Goal: Task Accomplishment & Management: Manage account settings

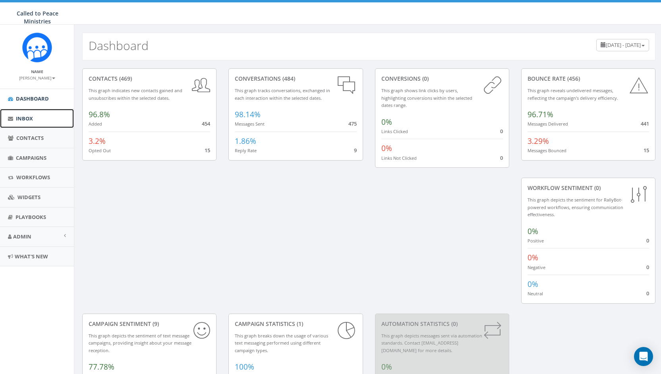
click at [21, 115] on span "Inbox" at bounding box center [24, 118] width 17 height 7
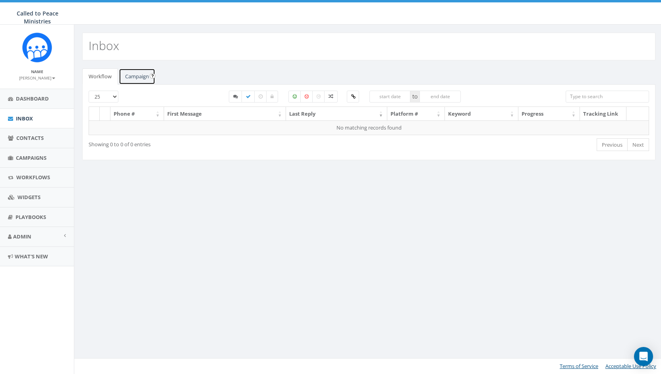
click at [136, 74] on link "Campaign" at bounding box center [137, 76] width 37 height 16
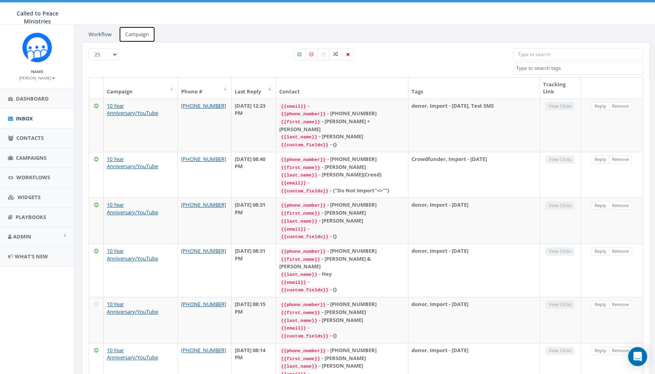
scroll to position [39, 0]
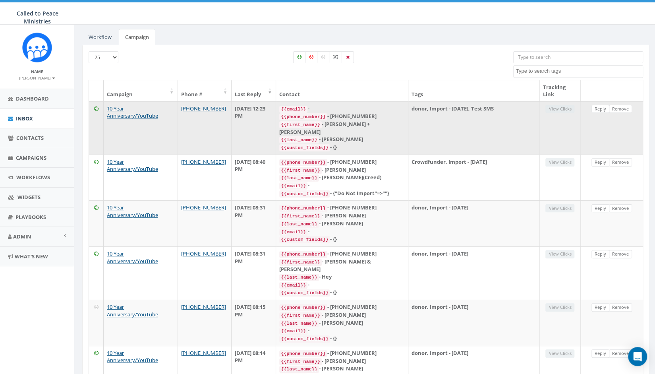
click at [96, 106] on icon at bounding box center [96, 108] width 4 height 5
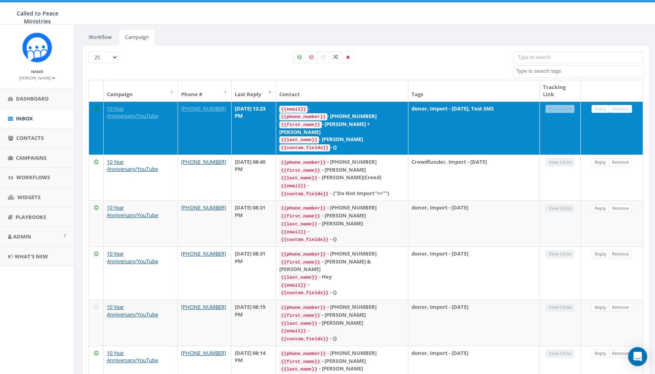
click at [96, 106] on icon at bounding box center [96, 108] width 4 height 5
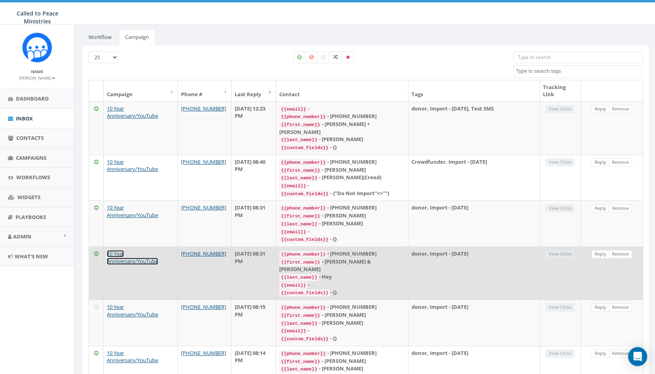
click at [131, 253] on link "10 Year Anniversary/YouTube" at bounding box center [132, 257] width 51 height 15
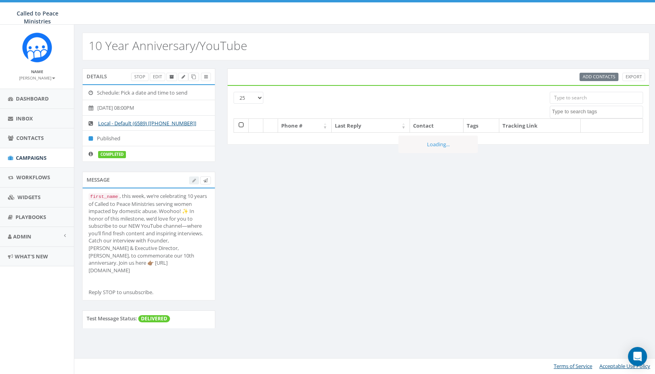
select select
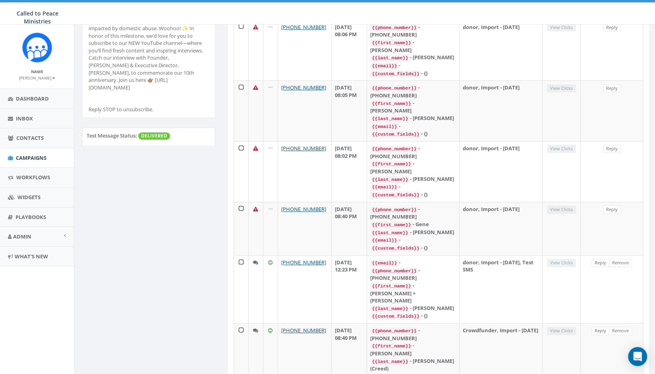
scroll to position [166, 0]
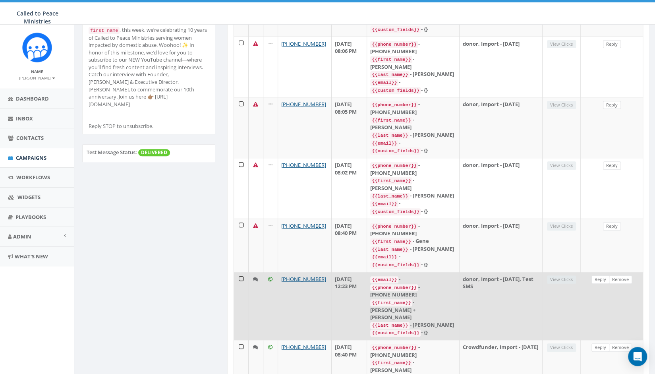
click at [255, 276] on icon at bounding box center [255, 278] width 5 height 5
click at [239, 272] on td at bounding box center [241, 306] width 15 height 68
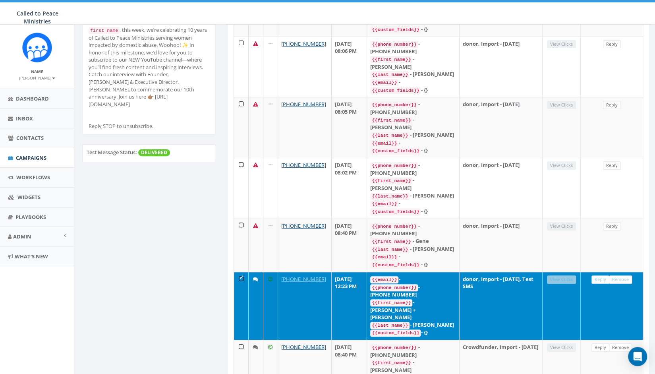
click at [239, 272] on td at bounding box center [241, 306] width 15 height 68
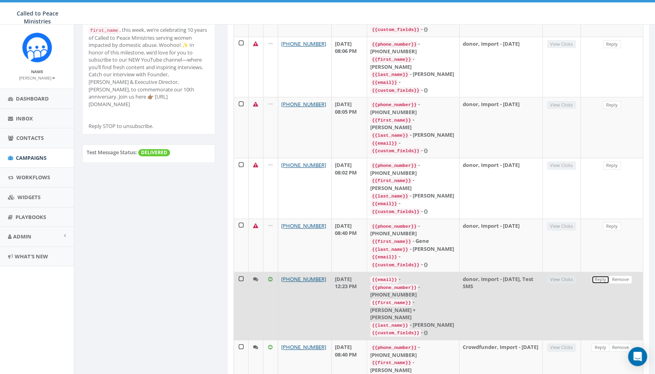
click at [601, 275] on link "Reply" at bounding box center [600, 279] width 18 height 8
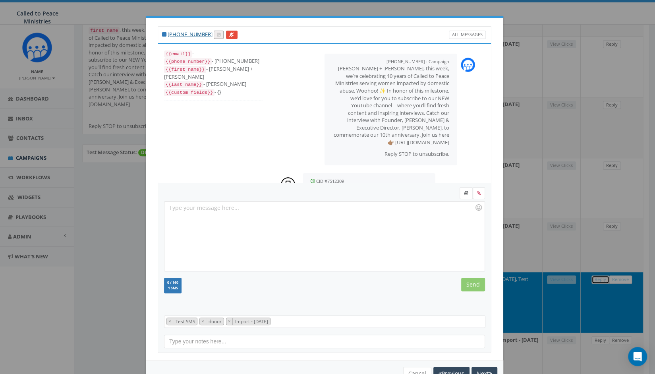
scroll to position [27, 0]
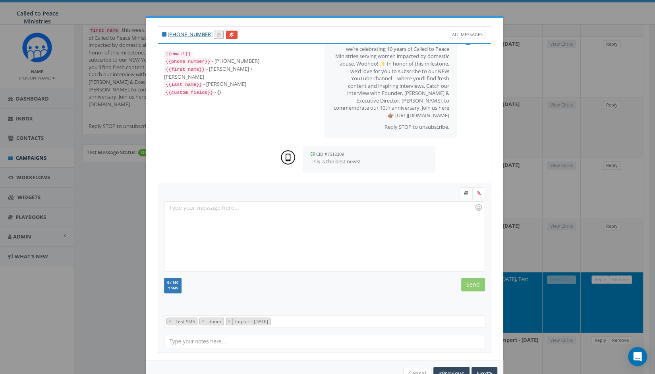
click at [601, 238] on div "+1 919-995-4994 All Messages {{email}} - {{phone_number}} - +19199954994 {{firs…" at bounding box center [327, 187] width 655 height 374
click at [482, 368] on button "Next" at bounding box center [484, 374] width 26 height 14
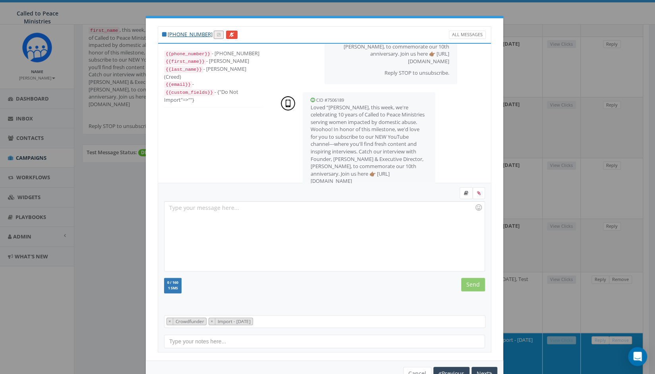
scroll to position [112, 0]
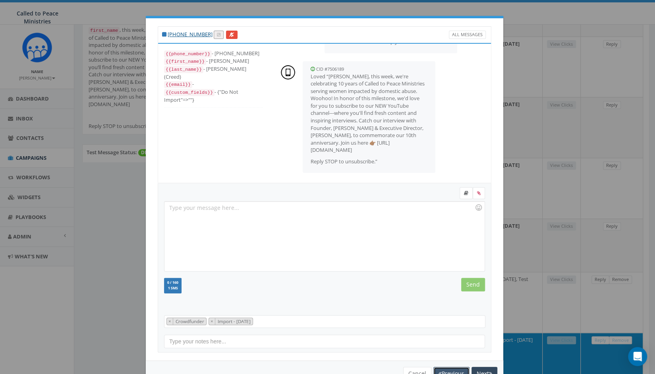
click at [446, 372] on button "Previous" at bounding box center [451, 374] width 36 height 14
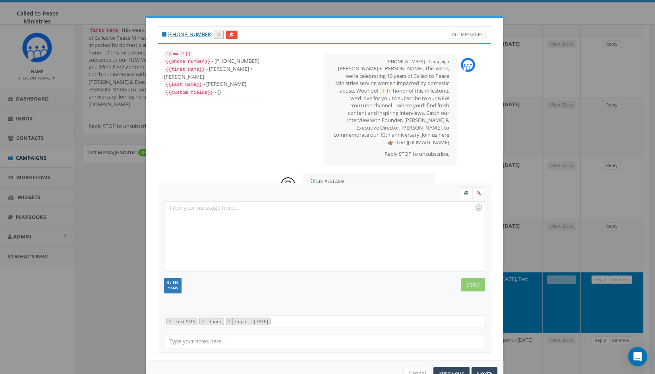
scroll to position [27, 0]
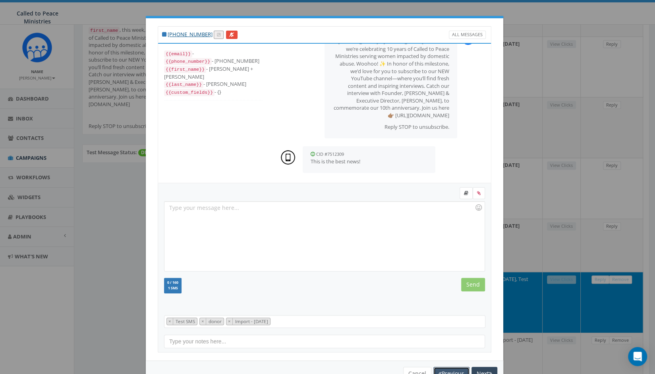
click at [446, 372] on button "Previous" at bounding box center [451, 374] width 36 height 14
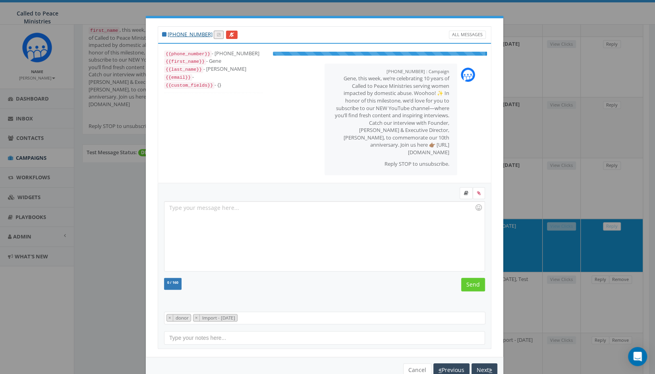
scroll to position [8, 0]
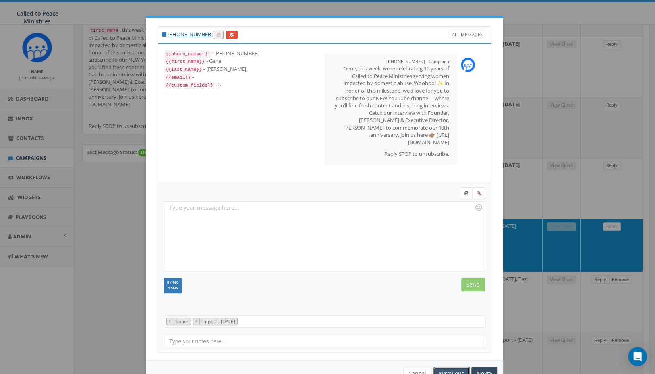
click at [444, 370] on button "Previous" at bounding box center [451, 374] width 36 height 14
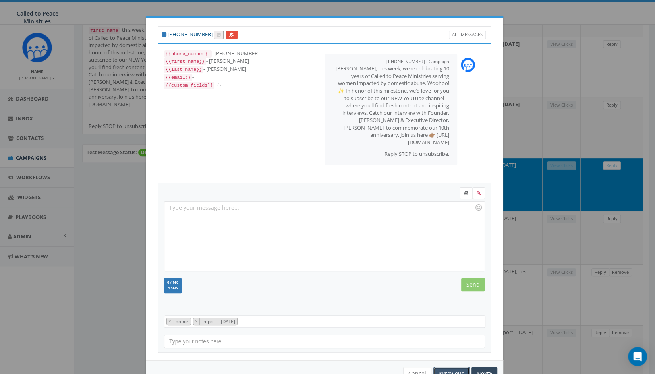
click at [444, 370] on button "Previous" at bounding box center [451, 374] width 36 height 14
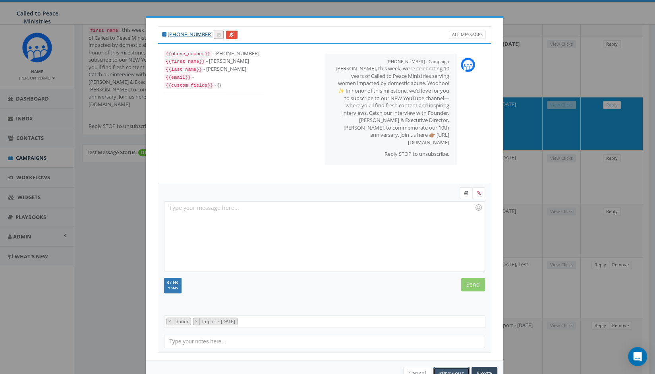
click at [444, 370] on button "Previous" at bounding box center [451, 374] width 36 height 14
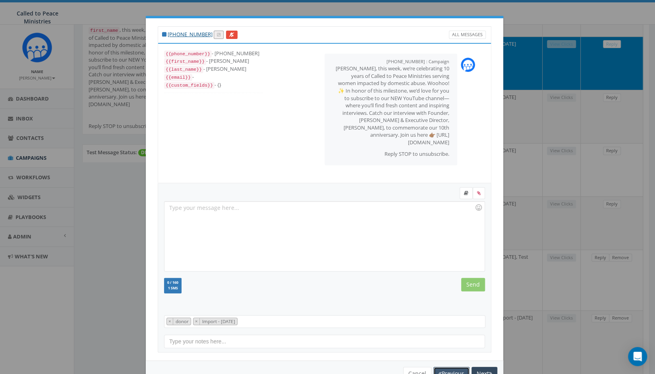
click at [444, 370] on button "Previous" at bounding box center [451, 374] width 36 height 14
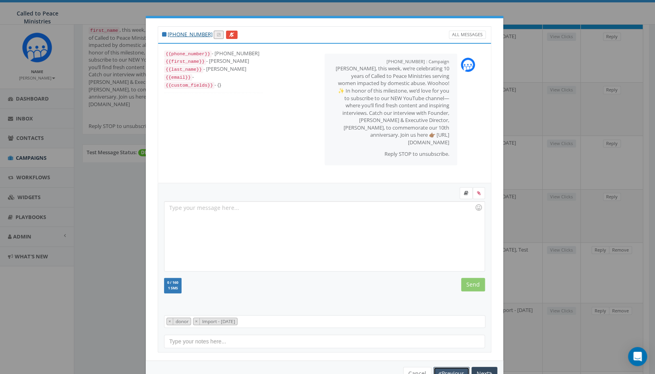
click at [444, 370] on button "Previous" at bounding box center [451, 374] width 36 height 14
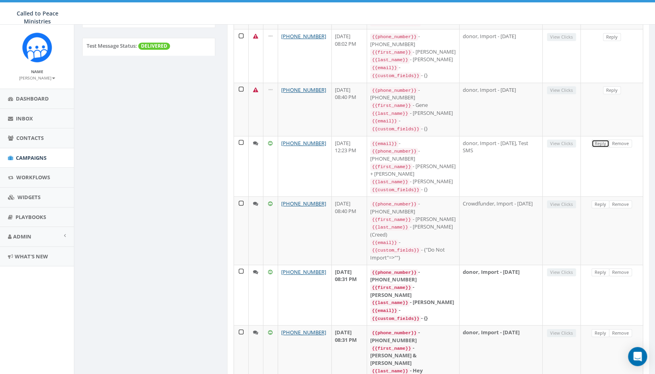
scroll to position [276, 0]
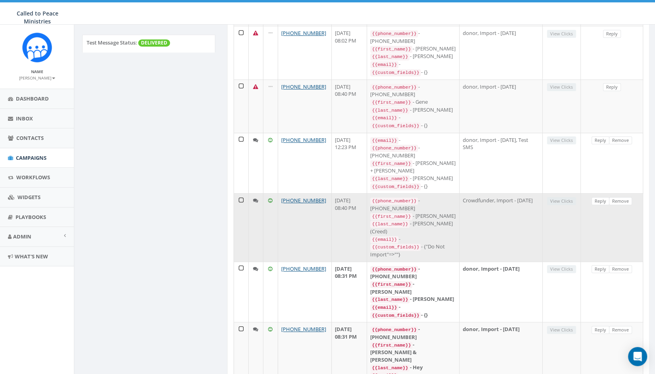
click at [253, 198] on icon at bounding box center [255, 200] width 5 height 5
click at [238, 199] on td at bounding box center [241, 227] width 15 height 68
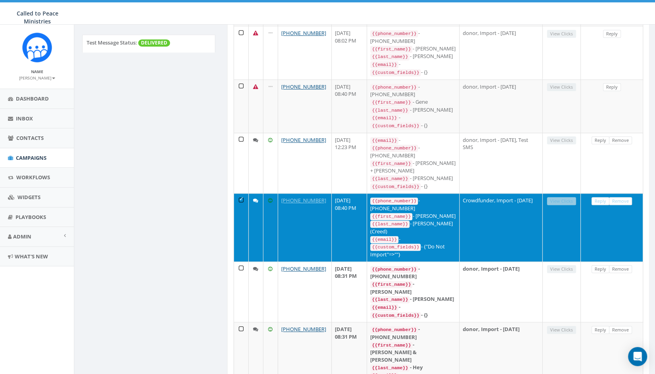
click at [238, 199] on td at bounding box center [241, 227] width 15 height 68
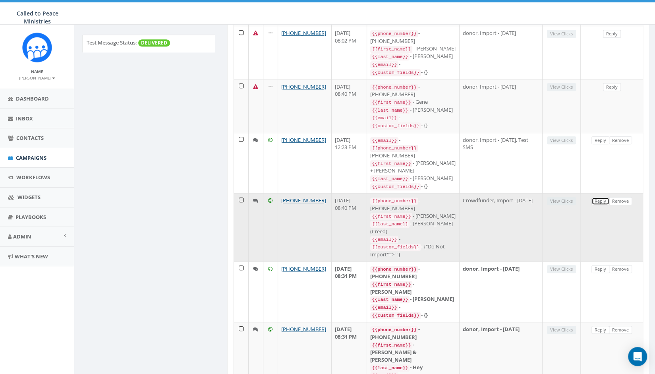
click at [599, 197] on link "Reply" at bounding box center [600, 201] width 18 height 8
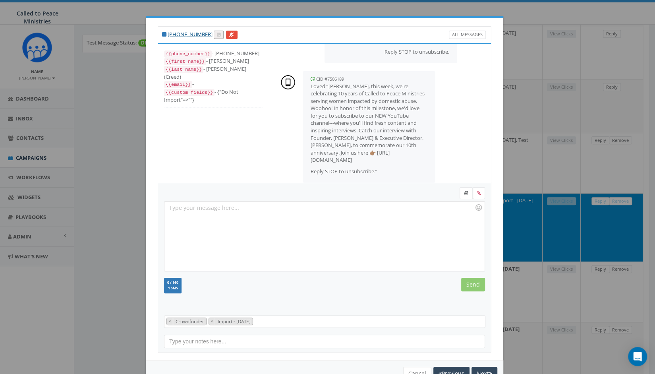
scroll to position [112, 0]
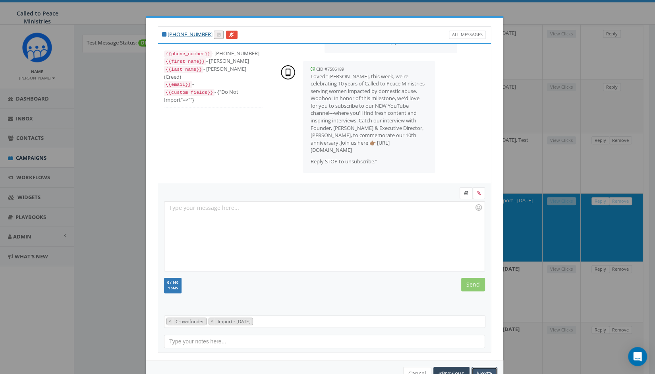
click at [489, 373] on icon "button" at bounding box center [490, 374] width 3 height 6
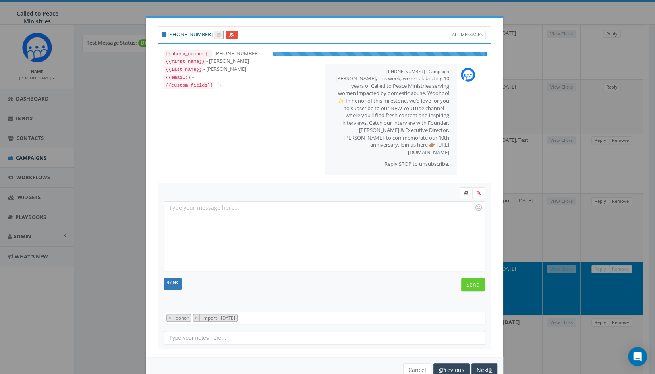
scroll to position [20, 0]
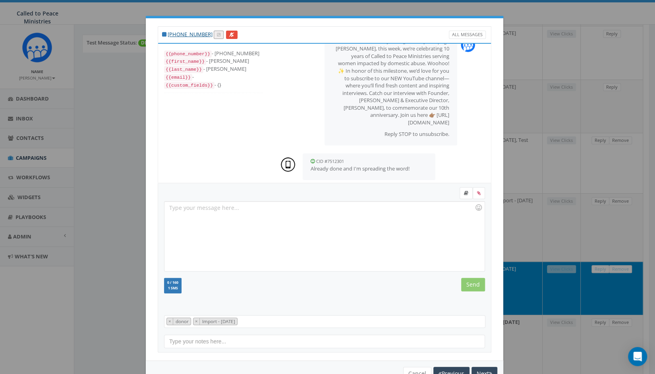
click at [326, 216] on div at bounding box center [324, 236] width 320 height 70
click at [467, 280] on input "Send" at bounding box center [473, 285] width 24 height 14
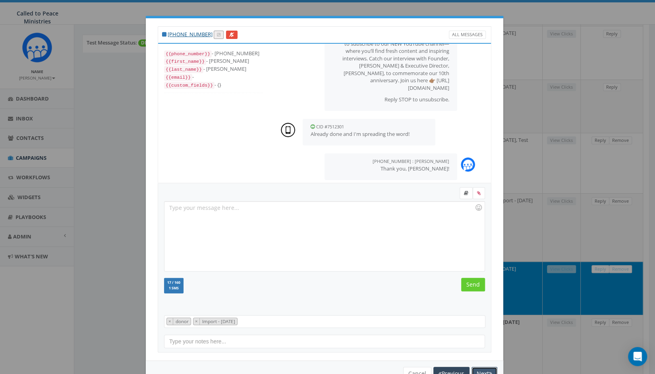
click at [479, 370] on button "Next" at bounding box center [484, 374] width 26 height 14
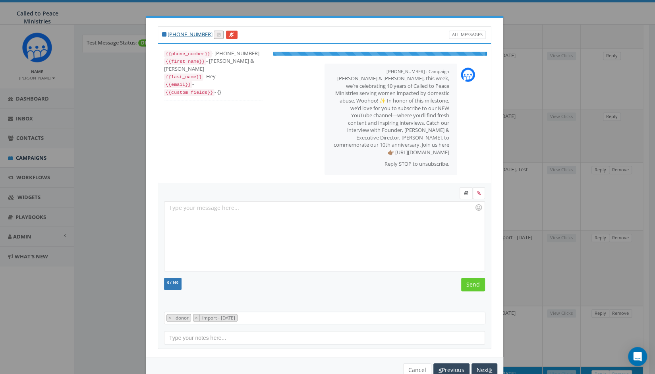
scroll to position [27, 0]
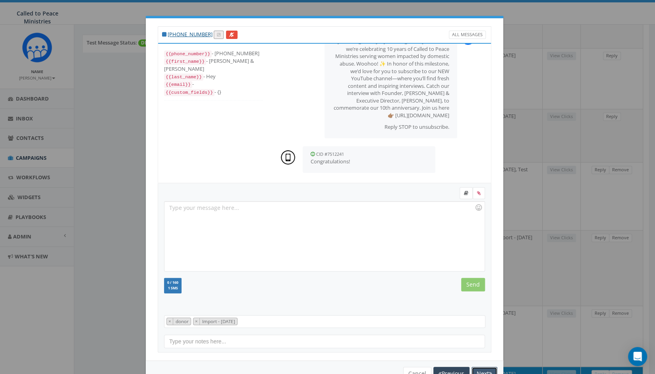
click at [479, 370] on button "Next" at bounding box center [484, 374] width 26 height 14
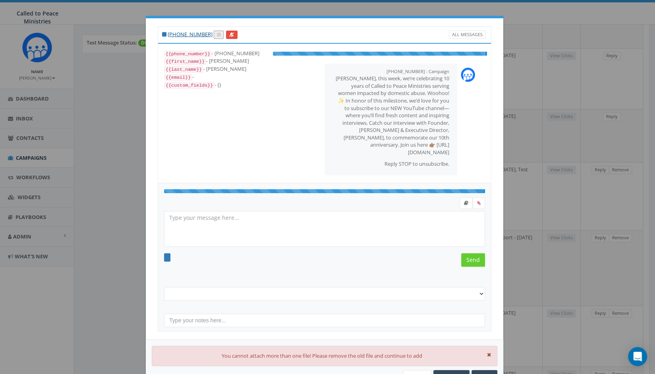
scroll to position [15, 0]
select select "unknown handset"
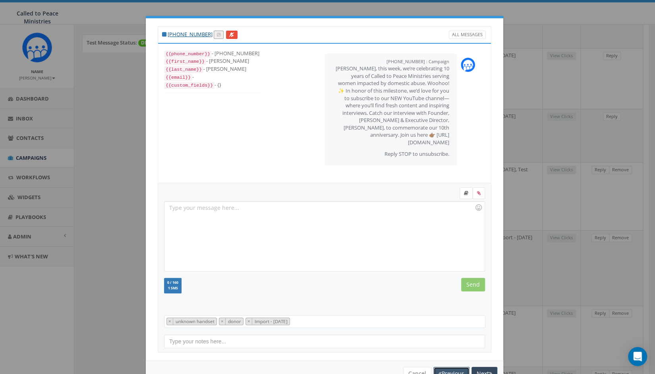
click at [452, 368] on button "Previous" at bounding box center [451, 374] width 36 height 14
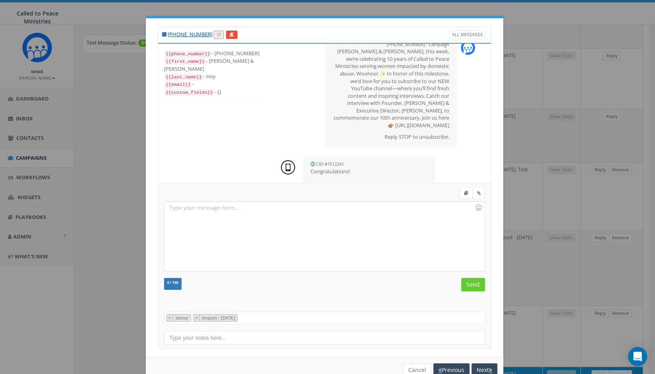
scroll to position [8, 0]
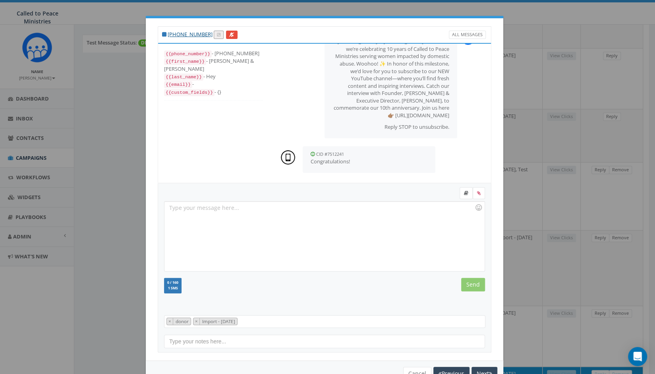
click at [339, 223] on div at bounding box center [324, 236] width 320 height 70
click at [470, 284] on input "Send" at bounding box center [473, 285] width 24 height 14
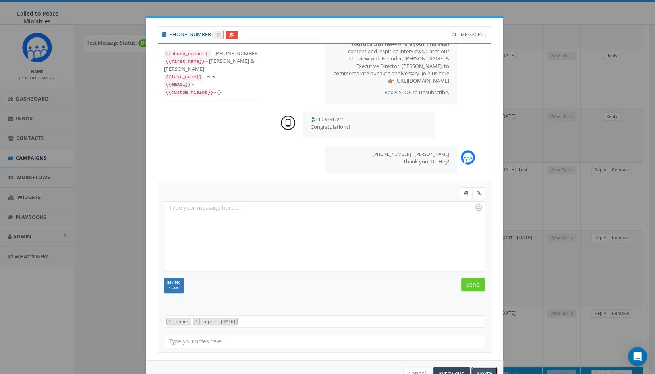
click at [482, 371] on button "Next" at bounding box center [484, 374] width 26 height 14
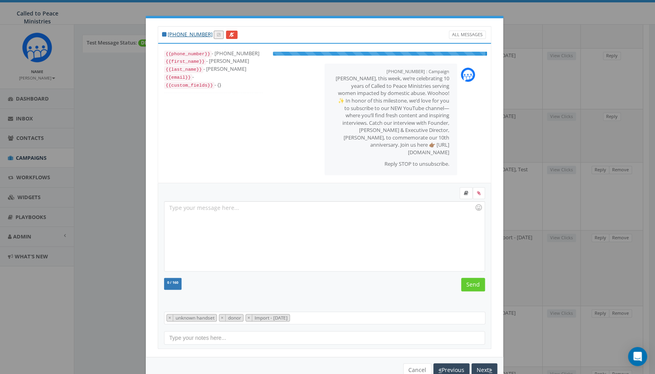
scroll to position [15, 0]
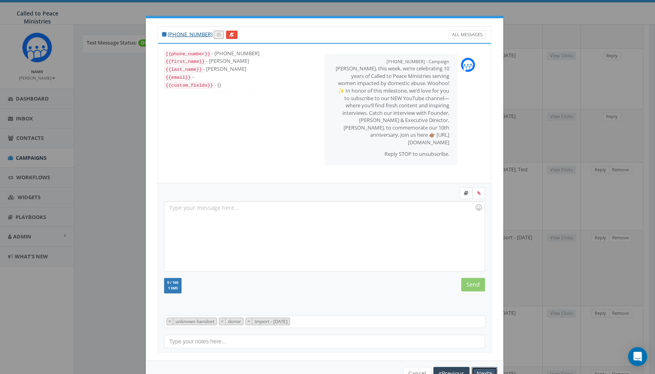
click at [482, 371] on button "Next" at bounding box center [484, 374] width 26 height 14
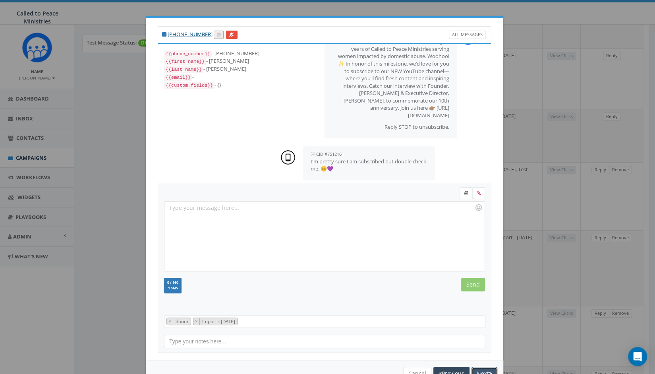
click at [482, 371] on button "Next" at bounding box center [484, 374] width 26 height 14
click at [325, 224] on div at bounding box center [324, 236] width 320 height 70
click at [469, 283] on input "Send" at bounding box center [473, 285] width 24 height 14
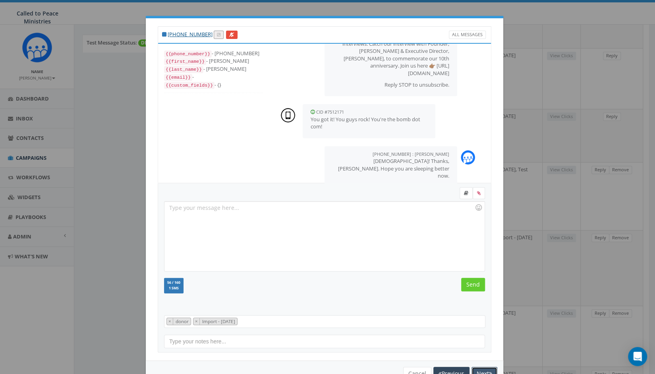
click at [481, 369] on button "Next" at bounding box center [484, 374] width 26 height 14
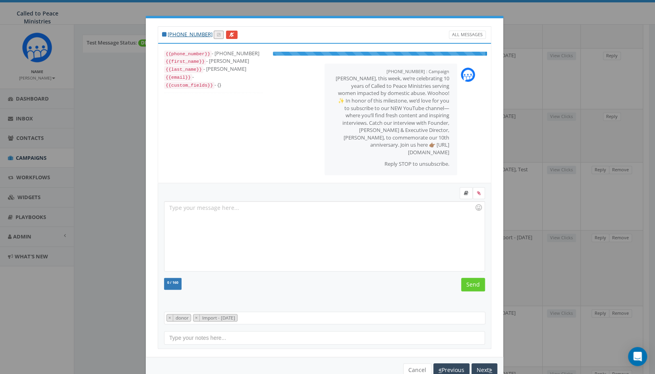
scroll to position [20, 0]
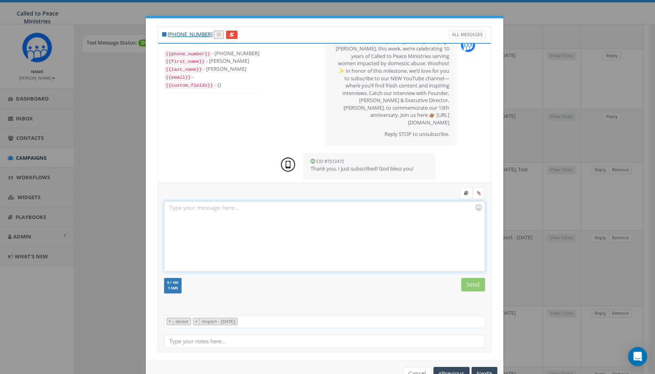
click at [398, 225] on div at bounding box center [324, 236] width 320 height 70
click at [467, 280] on input "Send" at bounding box center [473, 285] width 24 height 14
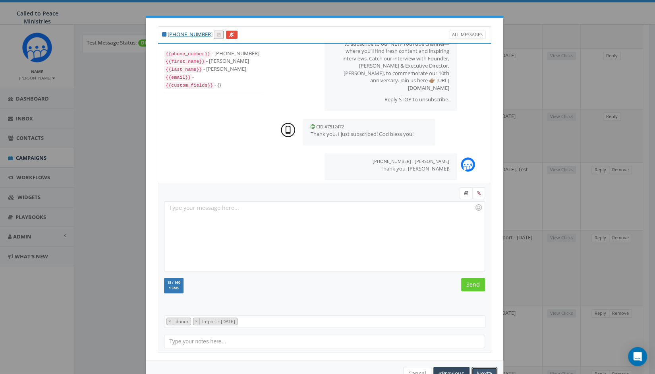
click at [479, 371] on button "Next" at bounding box center [484, 374] width 26 height 14
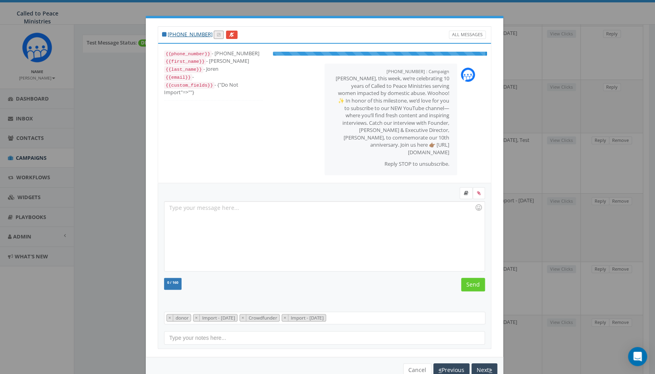
scroll to position [20, 0]
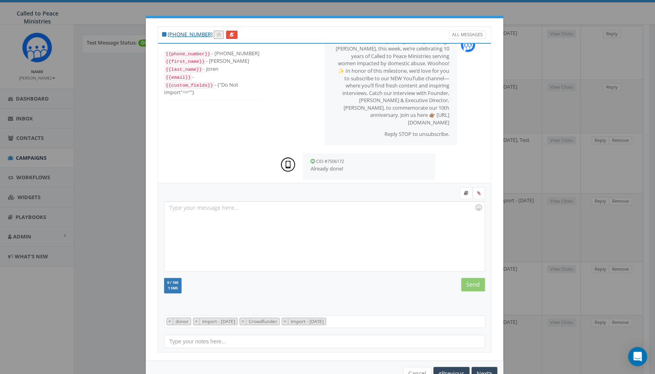
click at [361, 229] on div at bounding box center [324, 236] width 320 height 70
click at [466, 282] on input "Send" at bounding box center [473, 285] width 24 height 14
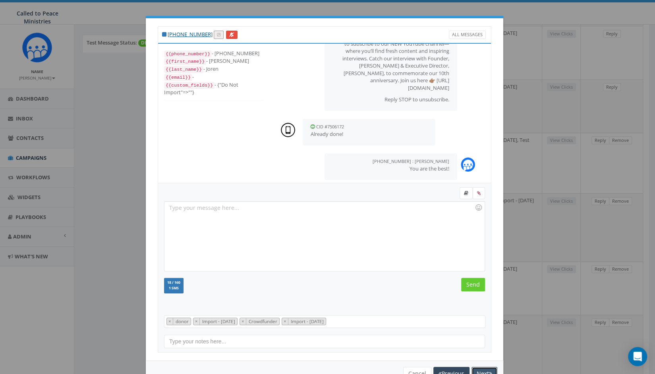
click at [481, 371] on button "Next" at bounding box center [484, 374] width 26 height 14
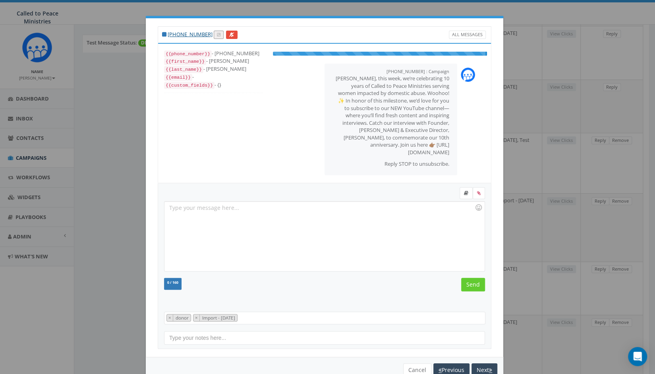
scroll to position [8, 0]
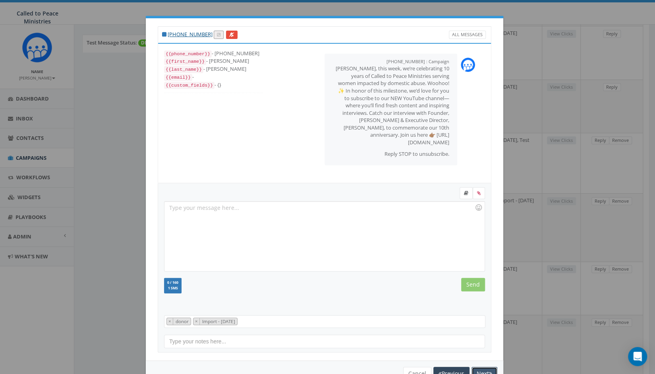
click at [481, 371] on button "Next" at bounding box center [484, 374] width 26 height 14
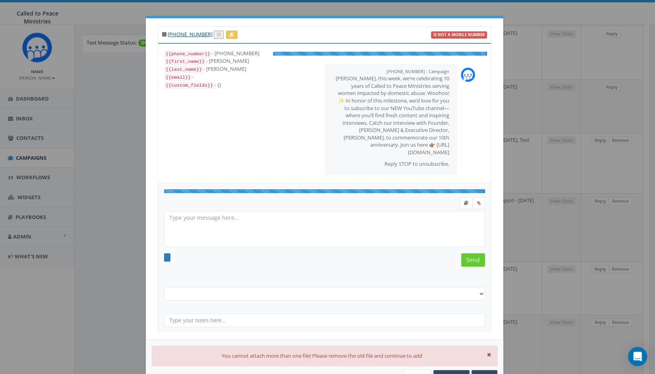
select select "landline number"
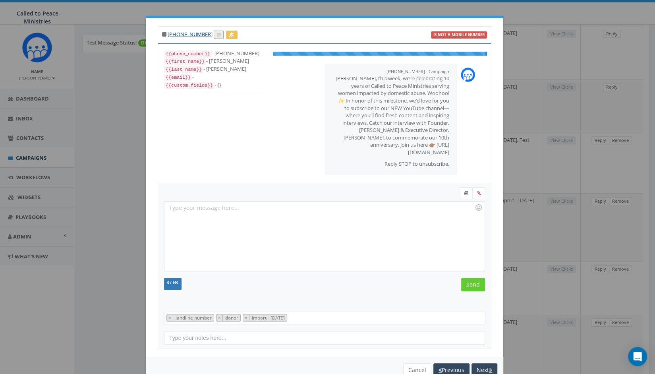
scroll to position [15, 0]
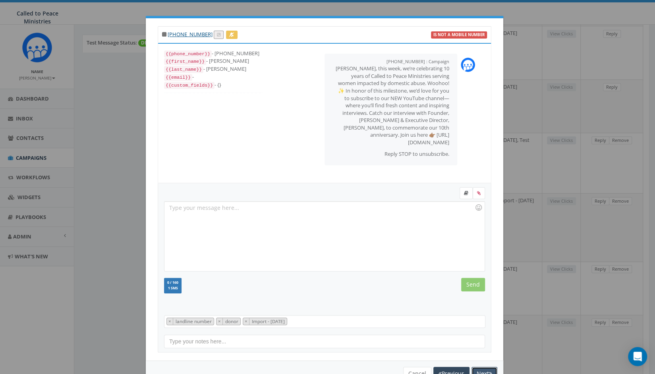
click at [481, 371] on button "Next" at bounding box center [484, 374] width 26 height 14
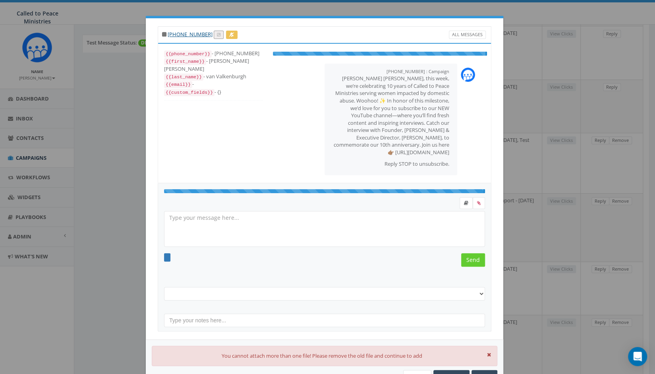
select select "donor"
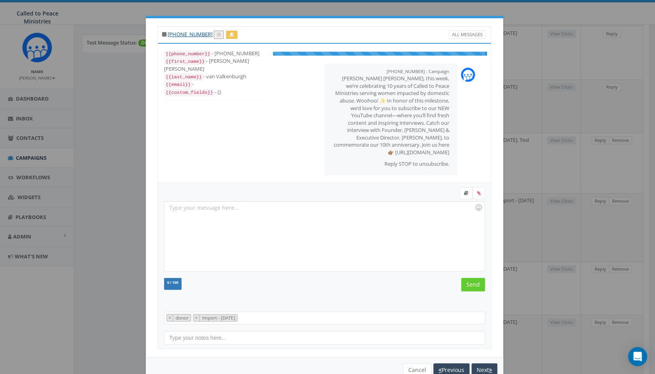
scroll to position [27, 0]
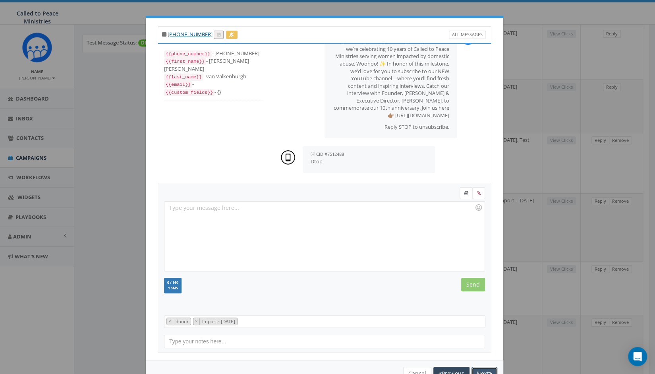
click at [481, 371] on button "Next" at bounding box center [484, 374] width 26 height 14
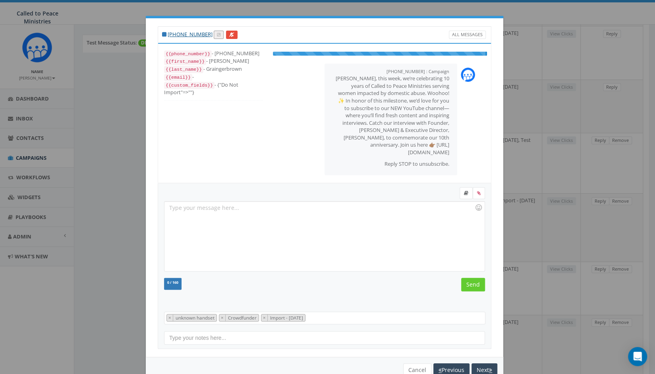
scroll to position [15, 0]
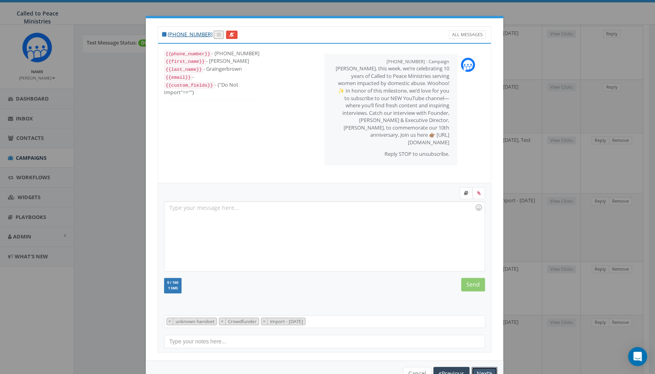
click at [481, 371] on button "Next" at bounding box center [484, 374] width 26 height 14
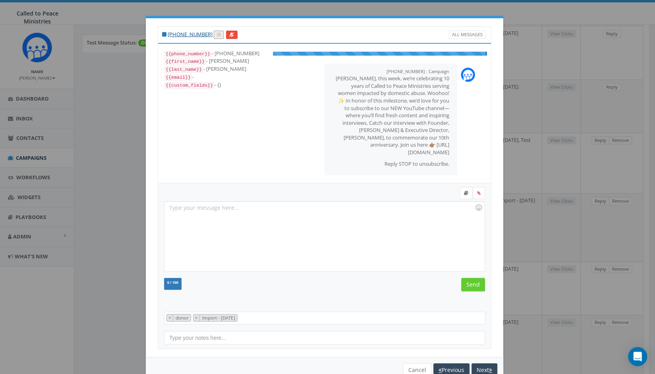
scroll to position [8, 0]
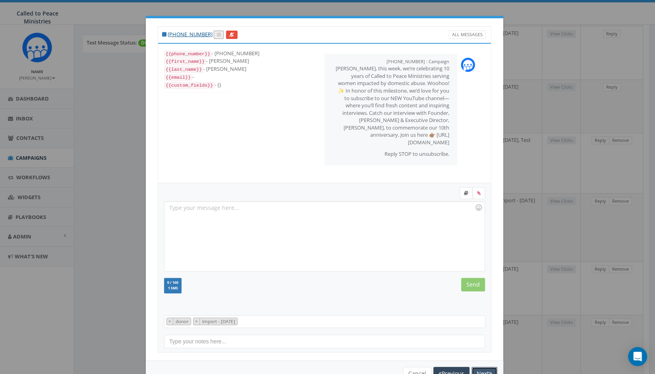
click at [481, 371] on button "Next" at bounding box center [484, 374] width 26 height 14
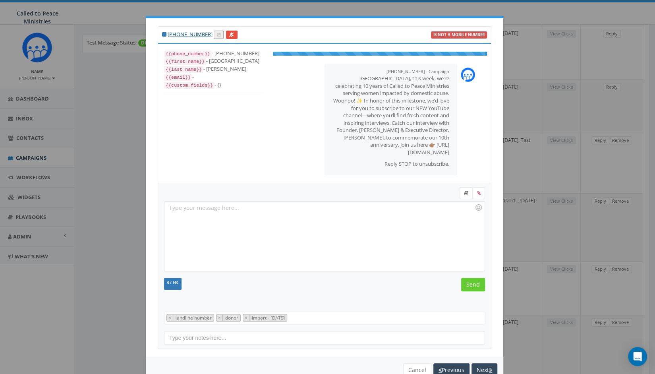
scroll to position [15, 0]
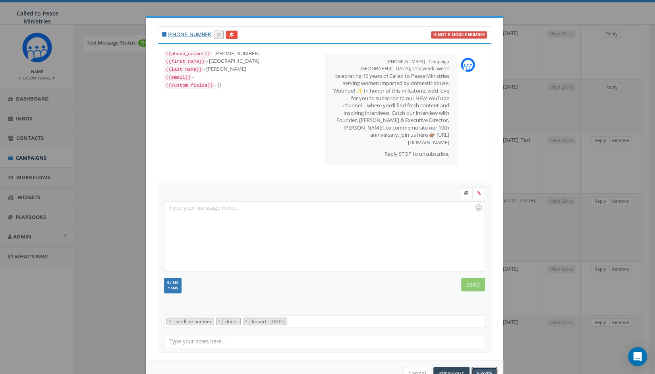
click at [481, 371] on button "Next" at bounding box center [484, 374] width 26 height 14
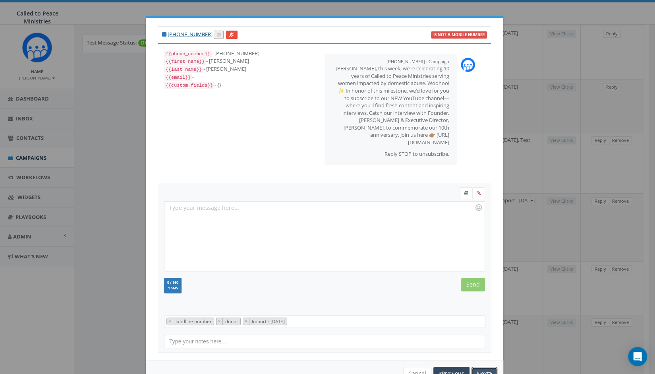
click at [481, 371] on button "Next" at bounding box center [484, 374] width 26 height 14
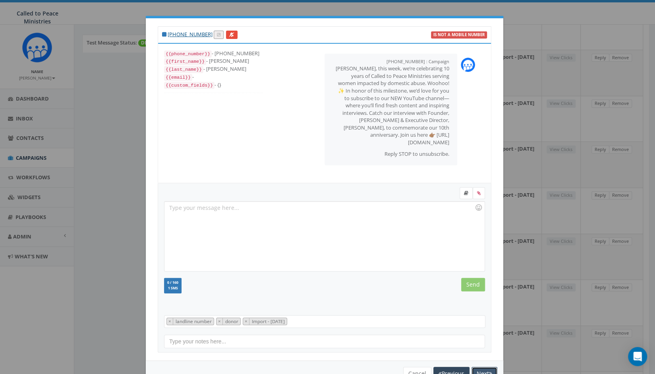
click at [481, 371] on button "Next" at bounding box center [484, 374] width 26 height 14
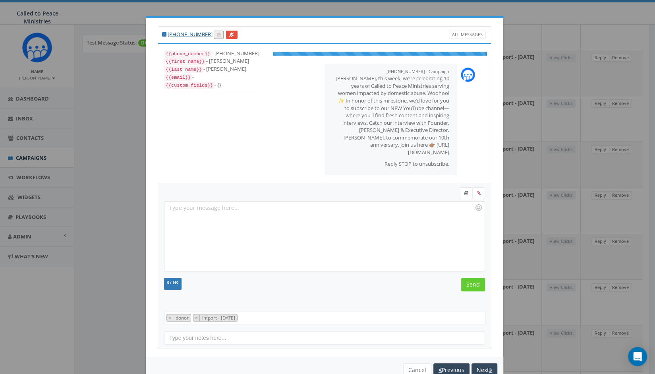
scroll to position [8, 0]
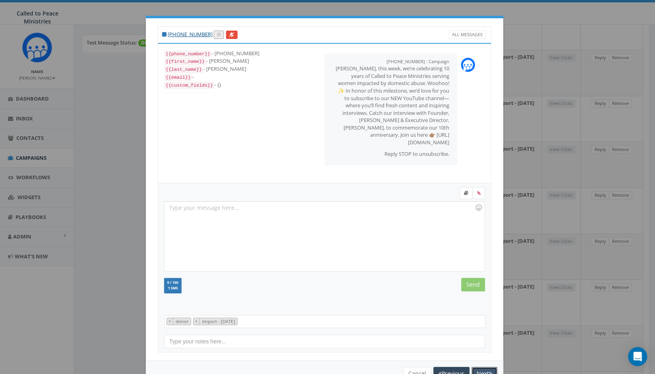
click at [481, 371] on button "Next" at bounding box center [484, 374] width 26 height 14
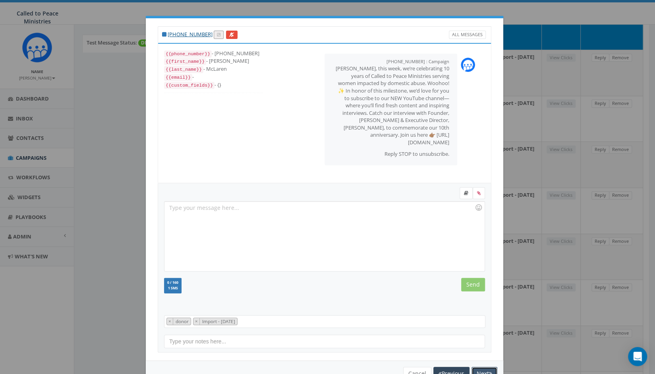
click at [481, 371] on button "Next" at bounding box center [484, 374] width 26 height 14
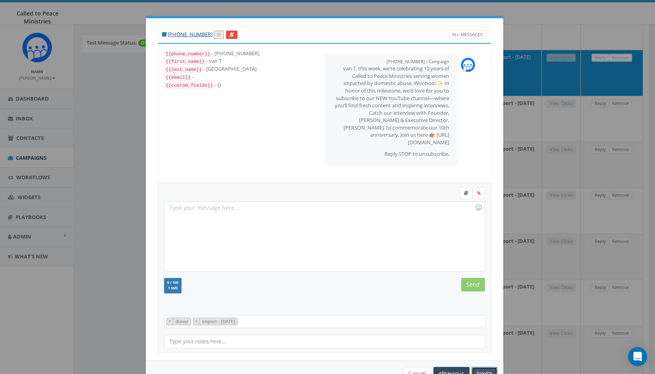
click at [481, 371] on button "Next" at bounding box center [484, 374] width 26 height 14
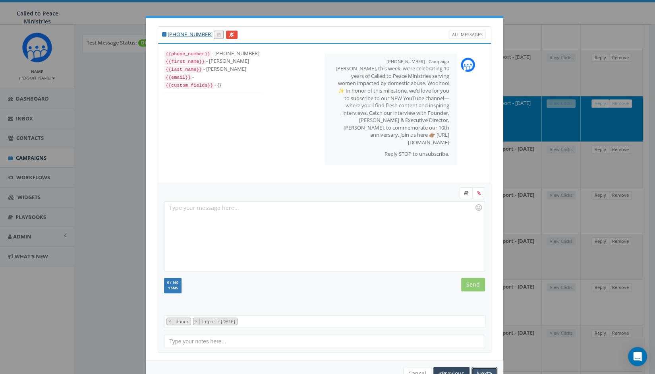
click at [481, 371] on button "Next" at bounding box center [484, 374] width 26 height 14
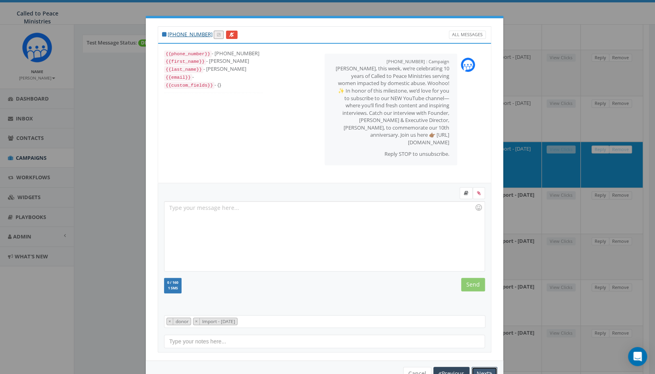
click at [481, 371] on button "Next" at bounding box center [484, 374] width 26 height 14
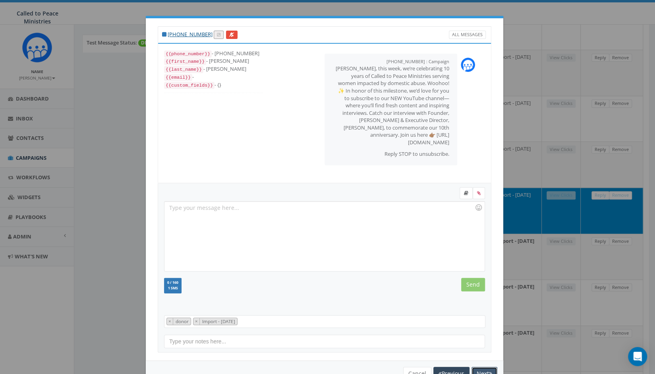
click at [481, 371] on button "Next" at bounding box center [484, 374] width 26 height 14
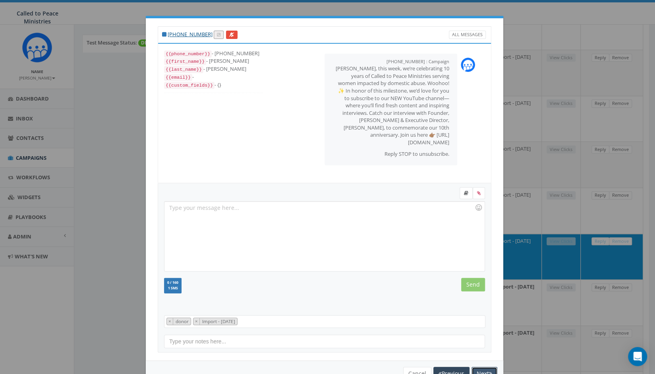
click at [481, 371] on button "Next" at bounding box center [484, 374] width 26 height 14
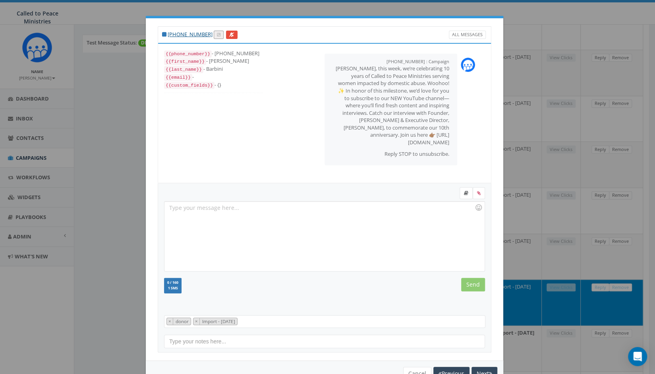
click at [537, 12] on div "+1 508-479-5016 All Messages {{phone_number}} - +15084795016 {{first_name}} - C…" at bounding box center [327, 187] width 655 height 374
click at [91, 91] on div "+1 508-479-5016 All Messages {{phone_number}} - +15084795016 {{first_name}} - C…" at bounding box center [327, 187] width 655 height 374
click at [56, 95] on div "+1 508-479-5016 All Messages {{phone_number}} - +15084795016 {{first_name}} - C…" at bounding box center [327, 187] width 655 height 374
click at [24, 100] on div "+1 508-479-5016 All Messages {{phone_number}} - +15084795016 {{first_name}} - C…" at bounding box center [327, 187] width 655 height 374
click at [409, 368] on button "Cancel" at bounding box center [417, 374] width 28 height 14
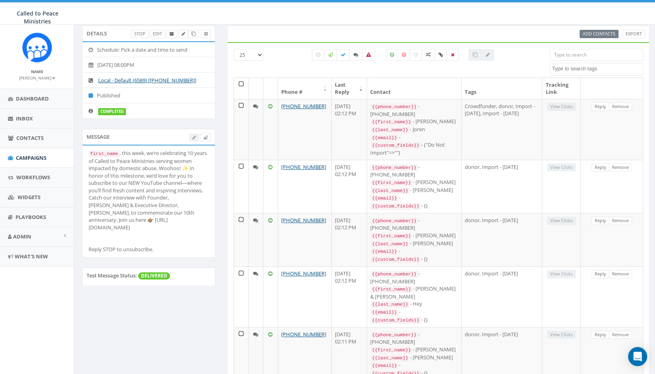
scroll to position [0, 0]
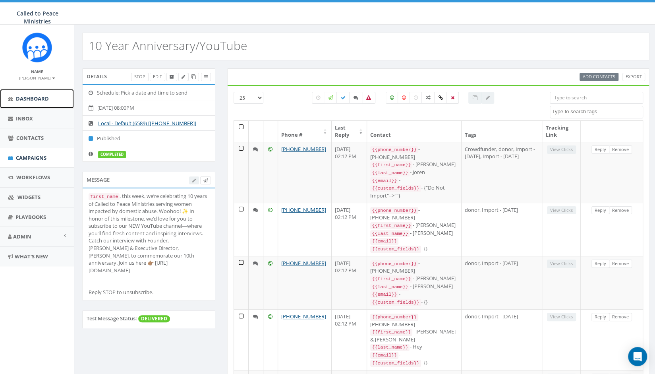
click at [40, 96] on span "Dashboard" at bounding box center [32, 98] width 33 height 7
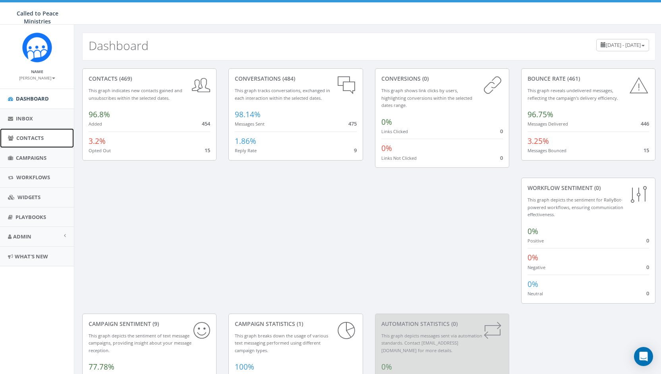
click at [35, 136] on span "Contacts" at bounding box center [29, 137] width 27 height 7
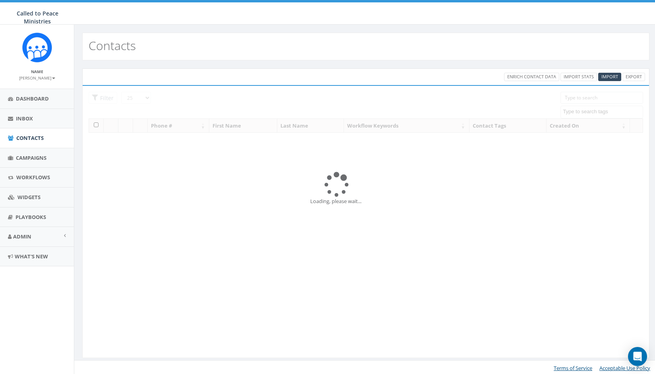
select select
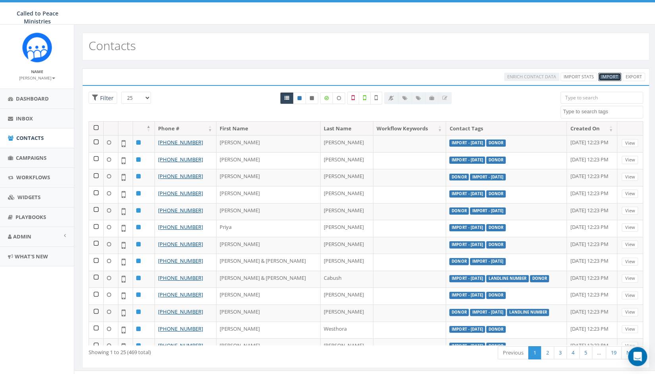
click at [610, 78] on span "Import" at bounding box center [609, 76] width 17 height 6
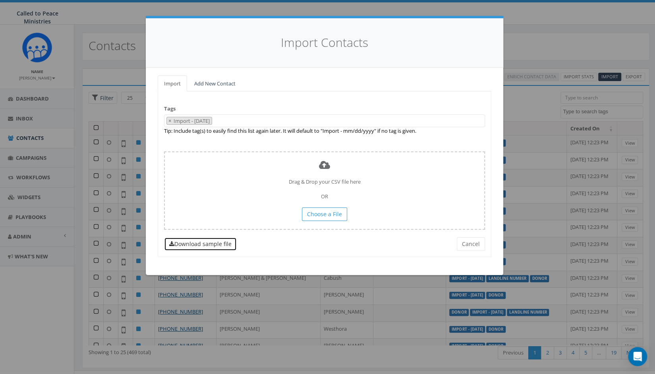
click at [222, 240] on link "Download sample file" at bounding box center [200, 244] width 73 height 14
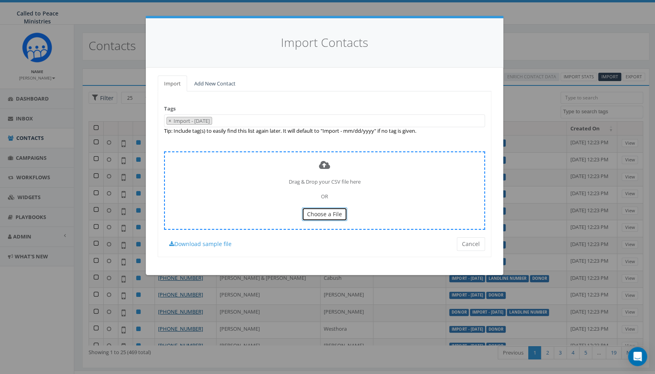
click at [311, 216] on span "Choose a File" at bounding box center [324, 214] width 35 height 8
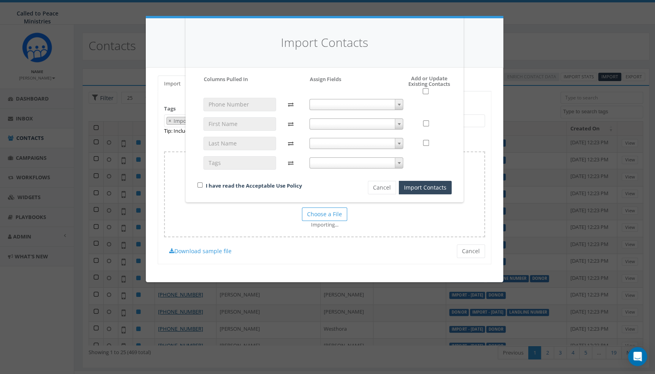
click at [398, 100] on span at bounding box center [399, 104] width 8 height 10
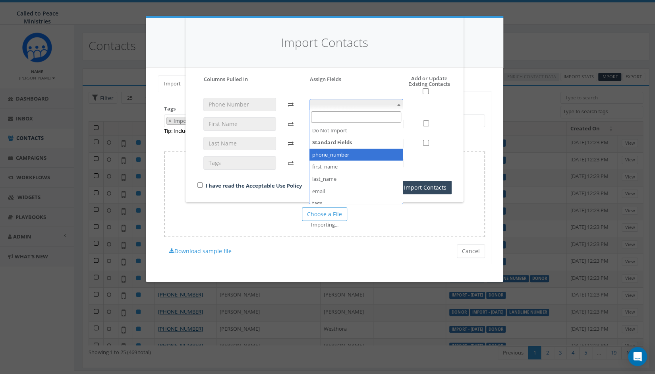
select select "phone_number"
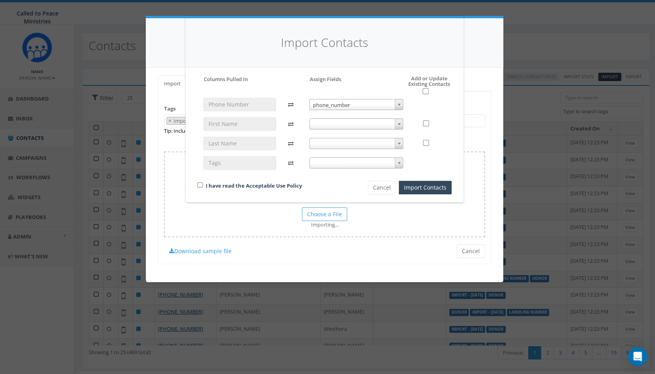
click at [399, 124] on b at bounding box center [399, 124] width 3 height 2
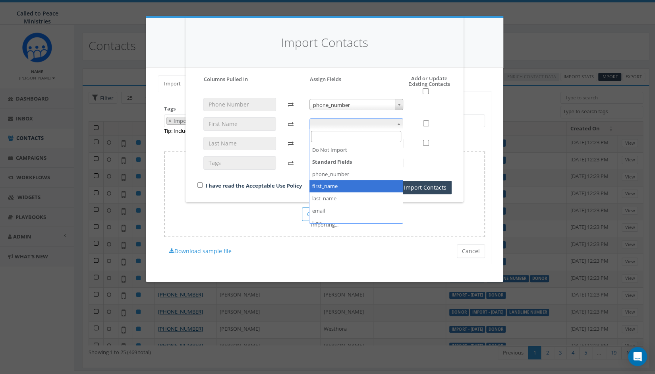
select select "first_name"
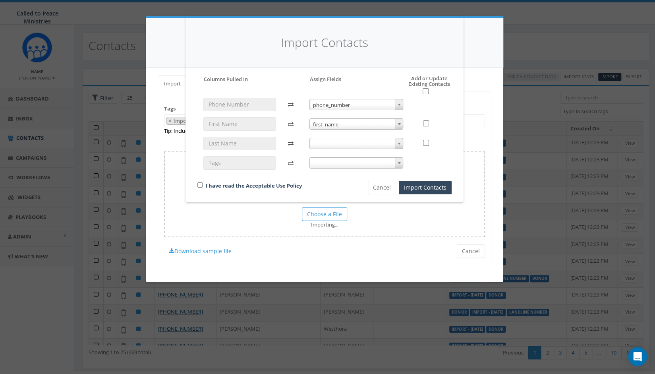
click at [400, 143] on b at bounding box center [399, 144] width 3 height 2
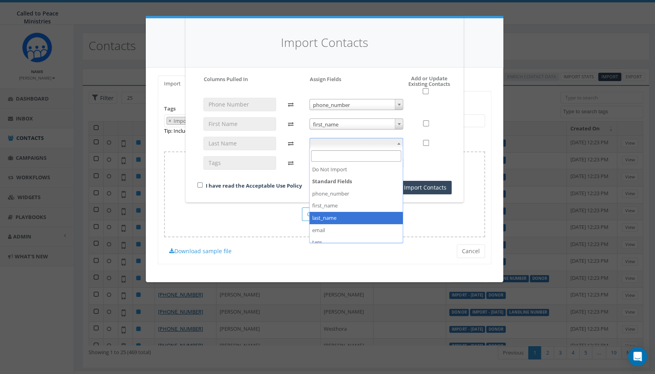
select select "last_name"
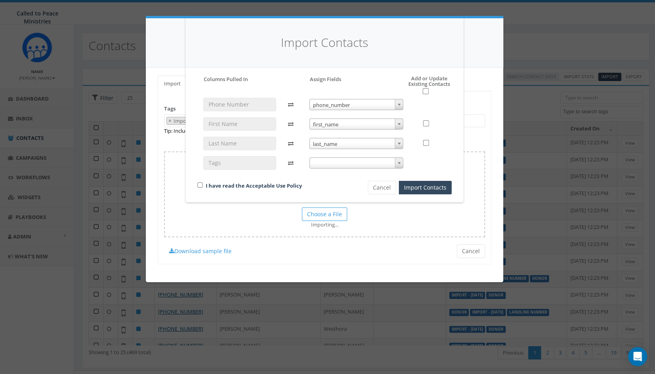
click at [398, 165] on span at bounding box center [399, 163] width 8 height 10
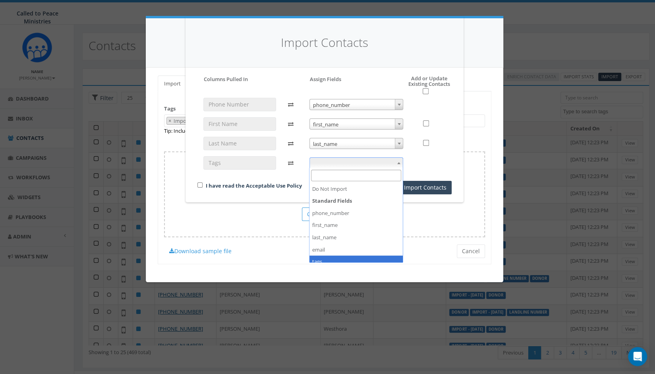
select select "tags"
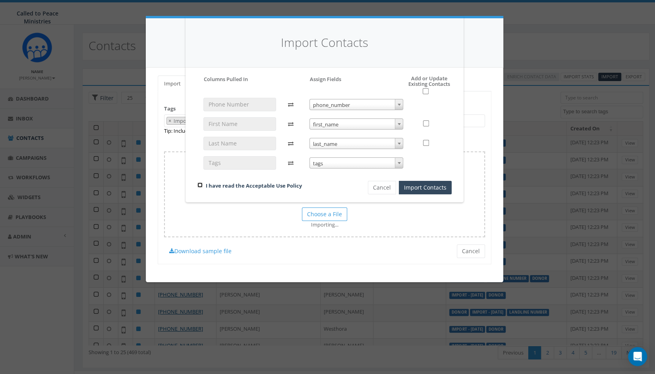
click at [201, 185] on input "checkbox" at bounding box center [199, 184] width 5 height 5
checkbox input "true"
click at [426, 92] on input "checkbox" at bounding box center [426, 91] width 6 height 6
checkbox input "true"
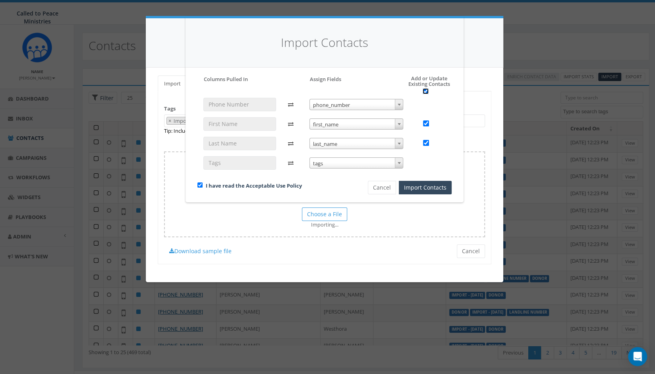
checkbox input "true"
click at [431, 190] on button "Import Contacts" at bounding box center [425, 188] width 53 height 14
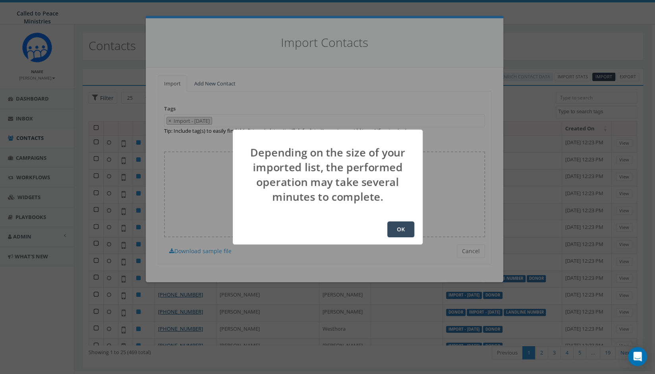
click at [400, 229] on button "OK" at bounding box center [400, 229] width 27 height 16
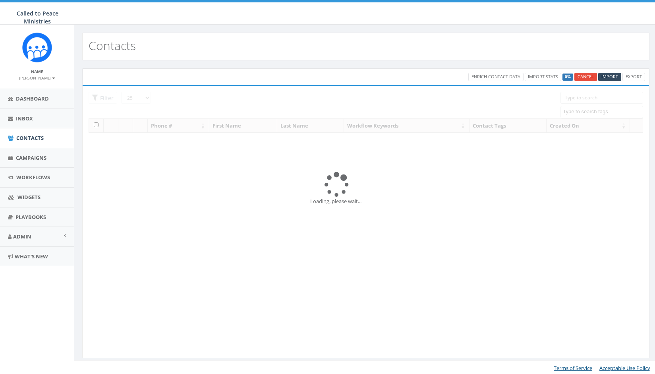
select select
